Goal: Transaction & Acquisition: Purchase product/service

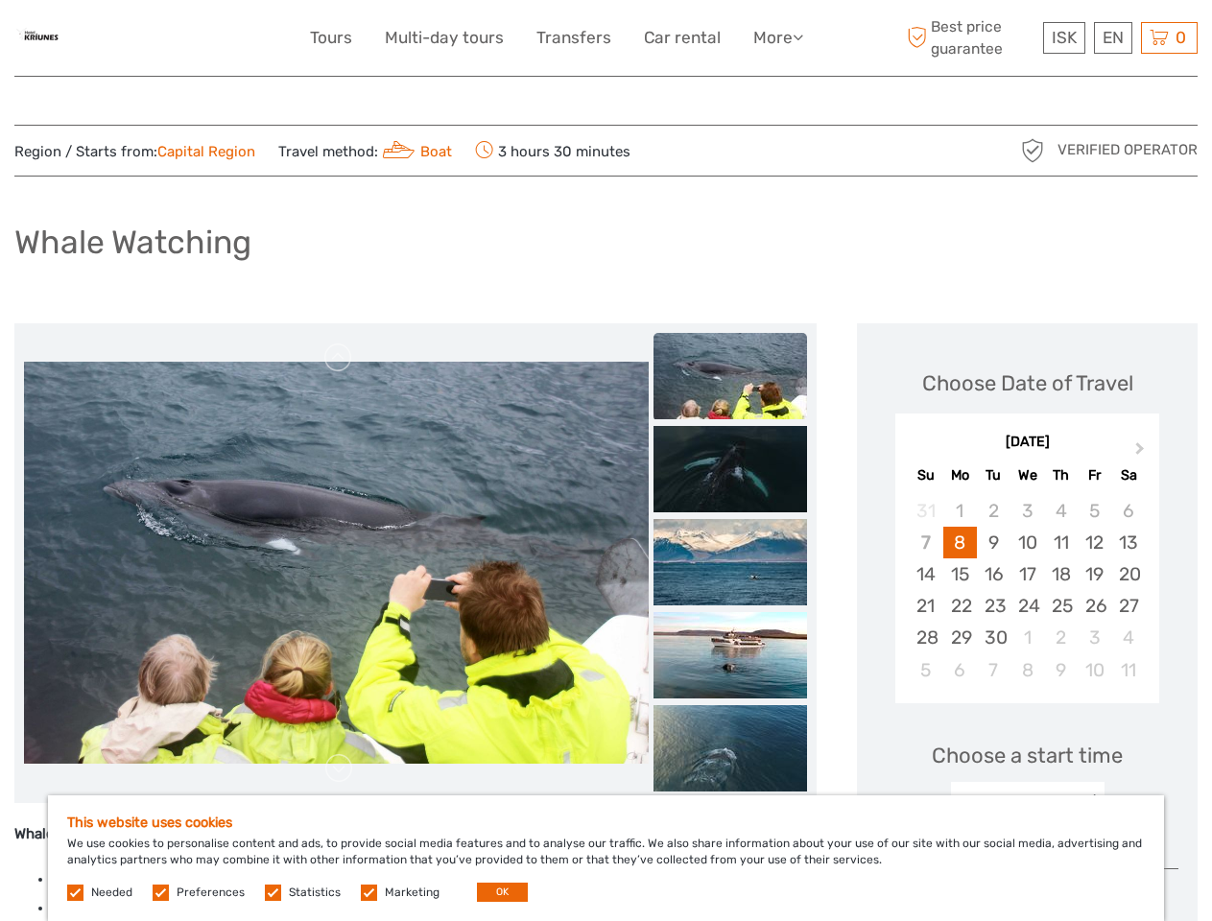
click at [776, 37] on link "More" at bounding box center [778, 38] width 50 height 28
click at [799, 36] on icon at bounding box center [798, 37] width 11 height 16
click at [1063, 37] on span "ISK" at bounding box center [1064, 37] width 25 height 19
click at [1112, 37] on div "EN English Español Deutsch" at bounding box center [1113, 38] width 38 height 32
click at [1169, 37] on div "0 Items Total 0 ISK Checkout The shopping cart is empty." at bounding box center [1169, 38] width 57 height 32
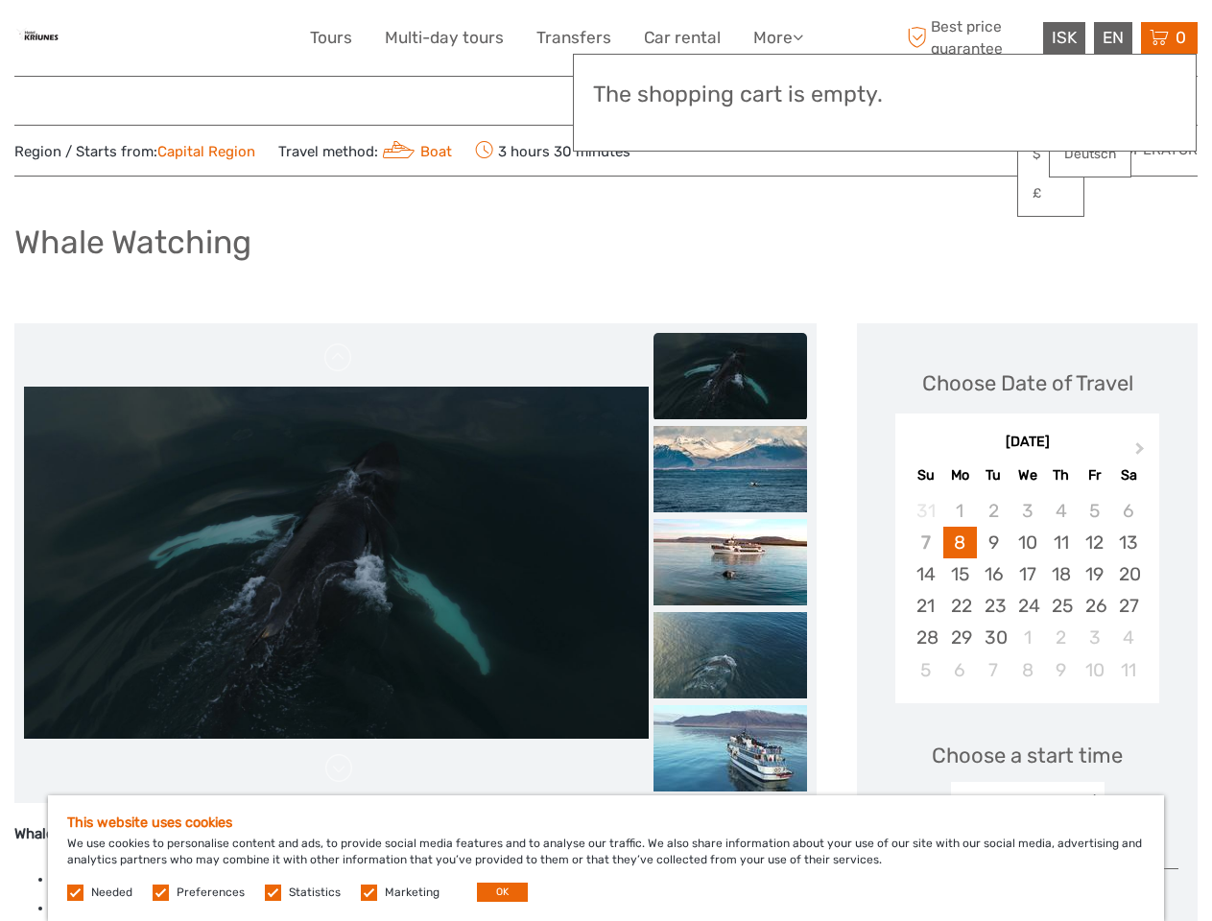
click at [336, 563] on img at bounding box center [336, 562] width 625 height 351
click at [339, 358] on link at bounding box center [338, 358] width 31 height 31
click at [339, 769] on link at bounding box center [338, 768] width 31 height 31
click at [730, 98] on h3 "The shopping cart is empty." at bounding box center [884, 95] width 583 height 27
click at [730, 97] on h3 "The shopping cart is empty." at bounding box center [884, 95] width 583 height 27
